Goal: Learn about a topic

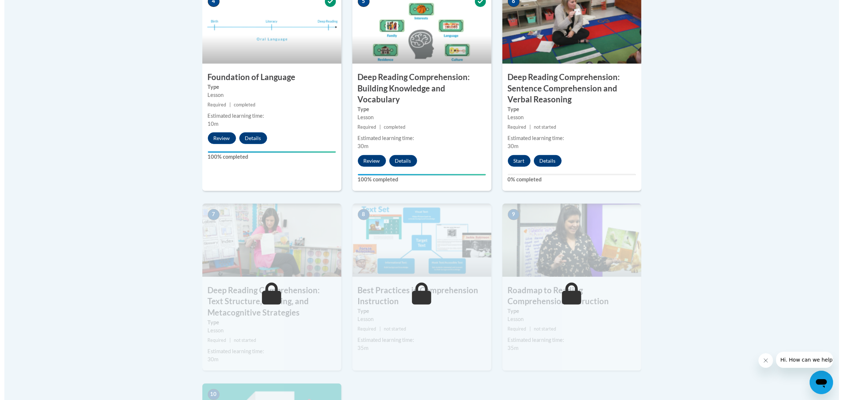
scroll to position [439, 0]
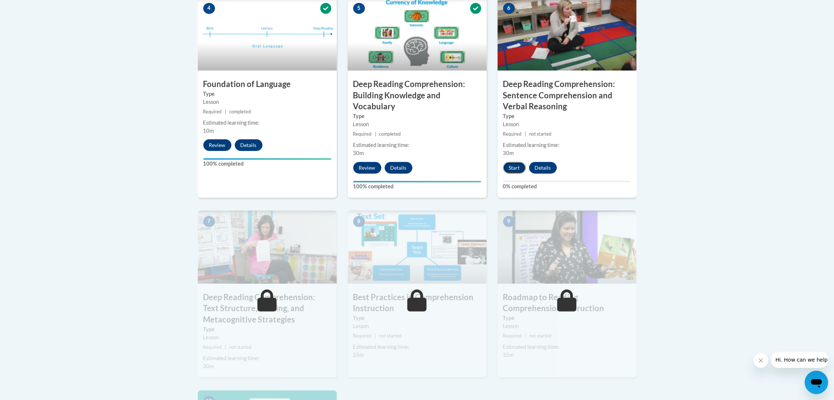
click at [513, 166] on button "Start" at bounding box center [514, 168] width 23 height 12
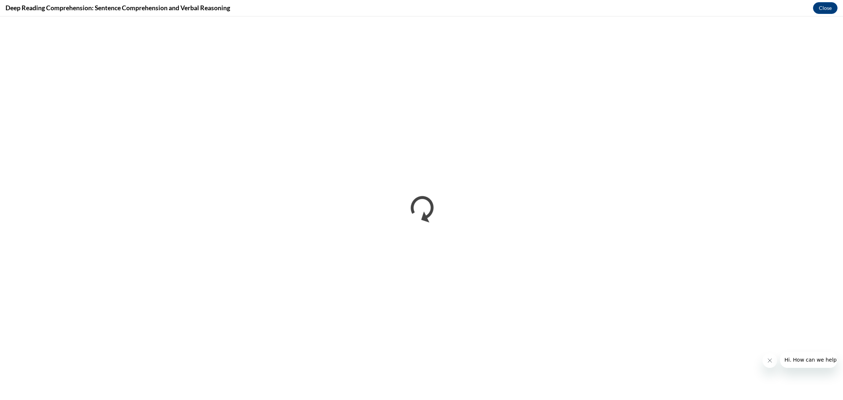
scroll to position [0, 0]
